Goal: Information Seeking & Learning: Learn about a topic

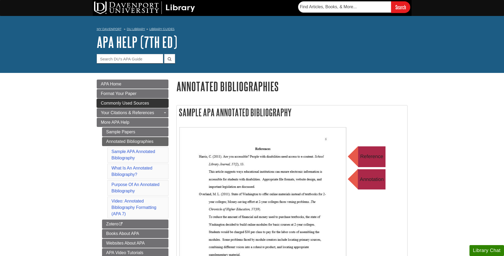
click at [114, 103] on span "Commonly Used Sources" at bounding box center [125, 103] width 48 height 5
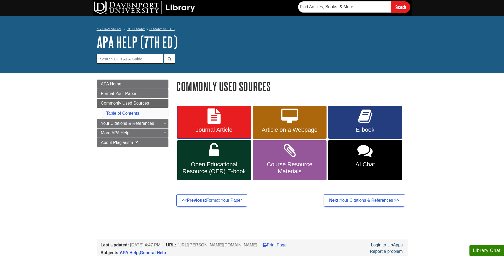
click at [209, 127] on span "Journal Article" at bounding box center [214, 129] width 66 height 7
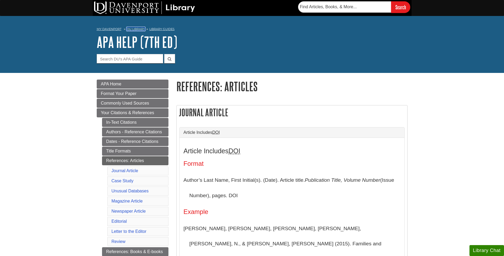
click at [132, 28] on link "DU Library" at bounding box center [136, 29] width 18 height 4
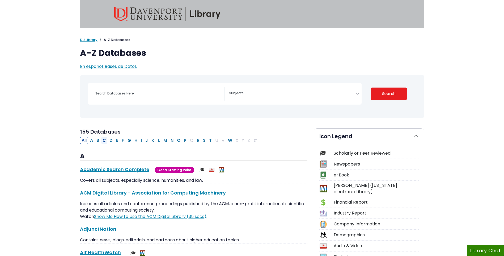
click at [106, 140] on button "C" at bounding box center [104, 140] width 7 height 7
select select "Database Subject Filter"
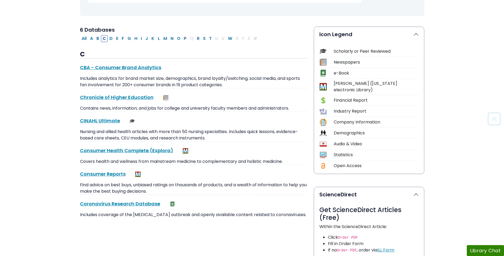
scroll to position [106, 0]
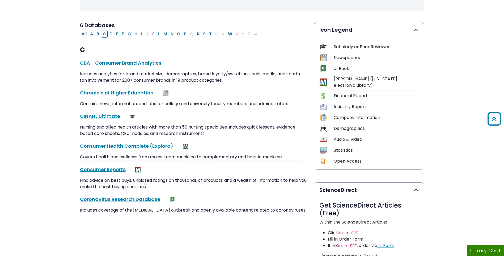
click at [88, 112] on div "CINAHL Ultimate This link opens in a new window" at bounding box center [194, 115] width 228 height 7
click at [88, 114] on link "CINAHL Ultimate This link opens in a new window" at bounding box center [100, 116] width 40 height 7
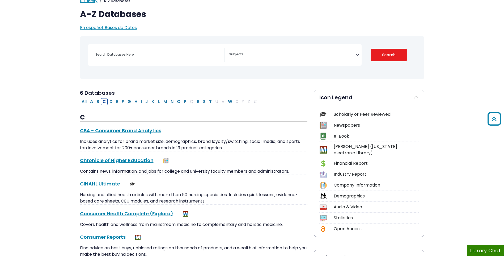
scroll to position [0, 0]
